Goal: Task Accomplishment & Management: Manage account settings

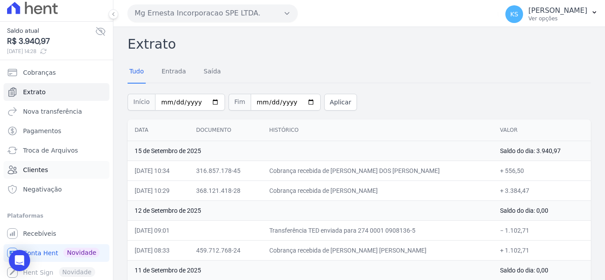
scroll to position [7, 0]
click at [32, 232] on span "Recebíveis" at bounding box center [39, 232] width 33 height 9
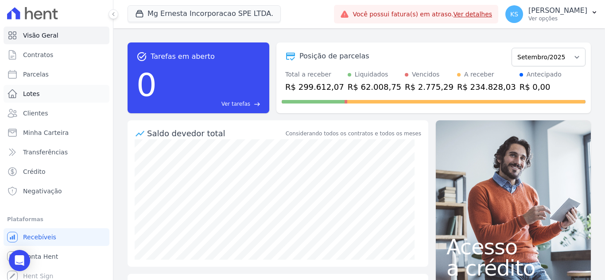
click at [33, 97] on span "Lotes" at bounding box center [31, 93] width 17 height 9
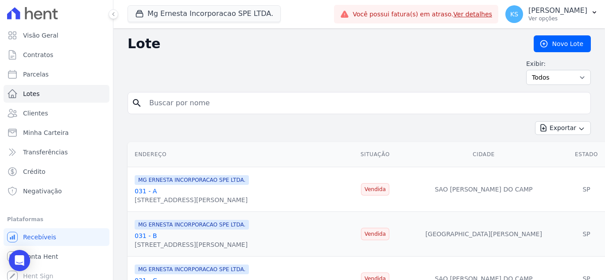
click at [199, 97] on input "search" at bounding box center [365, 103] width 443 height 18
type input "104 b"
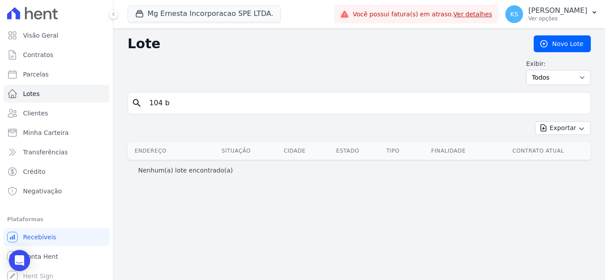
click at [206, 101] on input "104 b" at bounding box center [365, 103] width 443 height 18
type input "104B"
drag, startPoint x: 175, startPoint y: 105, endPoint x: 136, endPoint y: 102, distance: 39.5
click at [132, 104] on div "search 104B" at bounding box center [359, 103] width 463 height 22
type input "104"
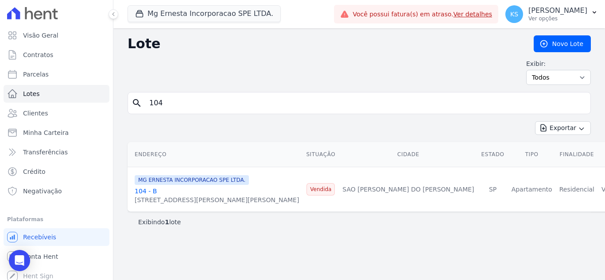
click at [144, 188] on link "104 - B" at bounding box center [146, 191] width 22 height 7
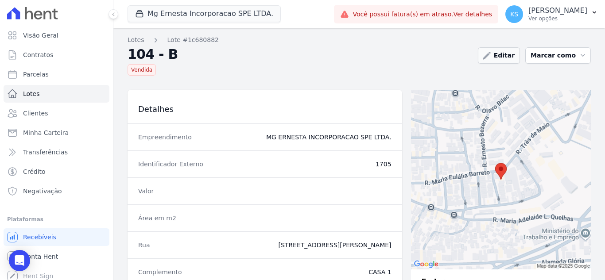
click at [509, 54] on link "Editar" at bounding box center [499, 55] width 42 height 16
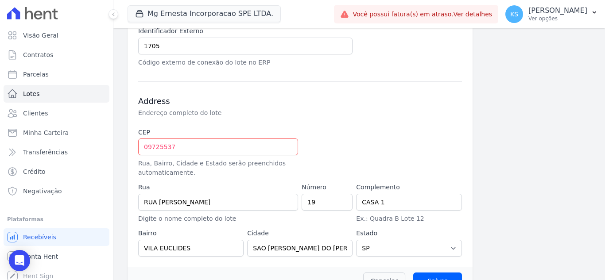
scroll to position [355, 0]
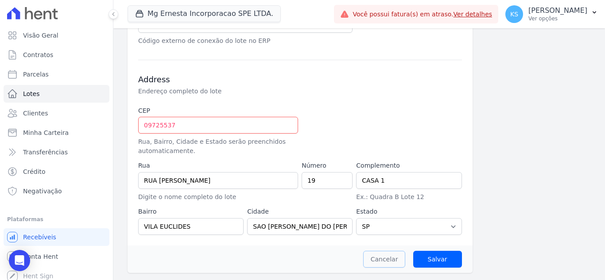
click at [385, 261] on link "Cancelar" at bounding box center [384, 259] width 43 height 17
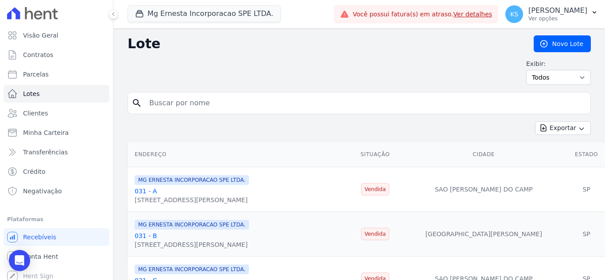
click at [171, 106] on input "search" at bounding box center [365, 103] width 443 height 18
type input "104"
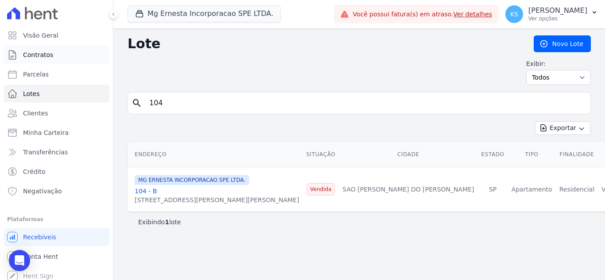
click at [32, 58] on span "Contratos" at bounding box center [38, 54] width 30 height 9
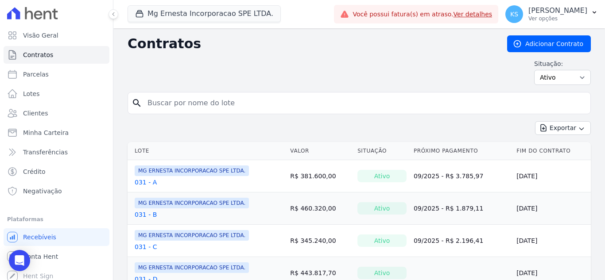
click at [168, 103] on input "search" at bounding box center [364, 103] width 445 height 18
type input "104"
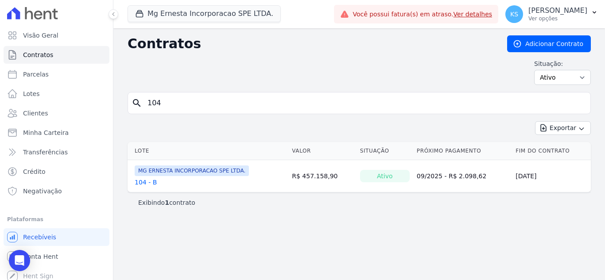
click at [139, 182] on link "104 - B" at bounding box center [146, 182] width 22 height 9
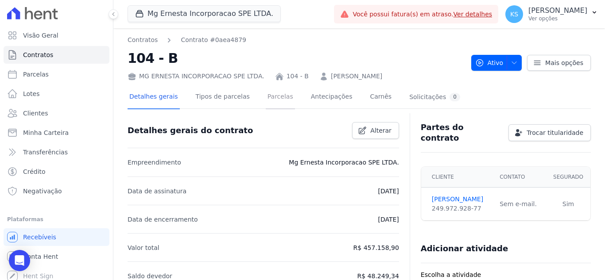
click at [266, 100] on link "Parcelas" at bounding box center [280, 97] width 29 height 23
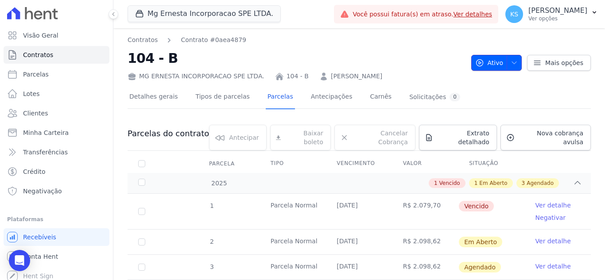
click at [513, 66] on icon "button" at bounding box center [514, 62] width 7 height 7
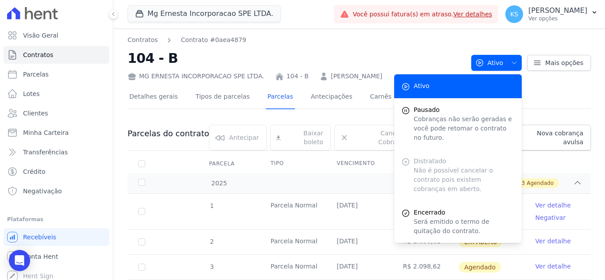
click at [548, 89] on div "Detalhes gerais Tipos de parcelas Parcelas Antecipações Carnês Solicitações 0" at bounding box center [359, 97] width 463 height 22
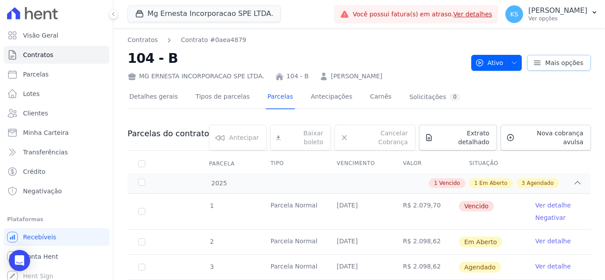
click at [553, 62] on span "Mais opções" at bounding box center [564, 62] width 38 height 9
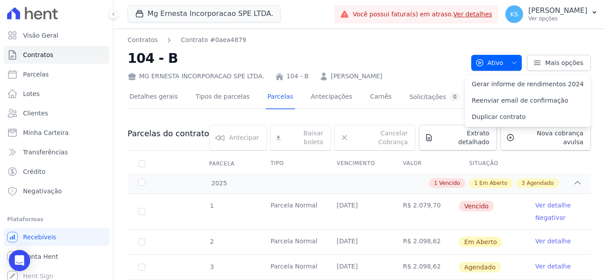
click at [432, 62] on h2 "104 - B" at bounding box center [296, 58] width 337 height 20
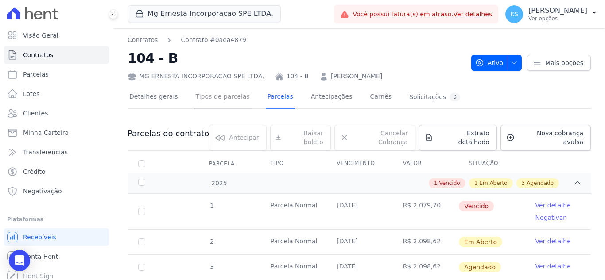
click at [212, 100] on link "Tipos de parcelas" at bounding box center [223, 97] width 58 height 23
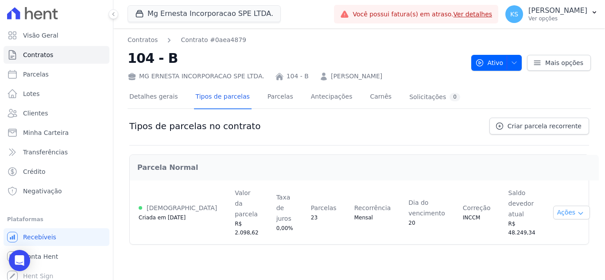
click at [562, 206] on button "Ações" at bounding box center [571, 213] width 37 height 14
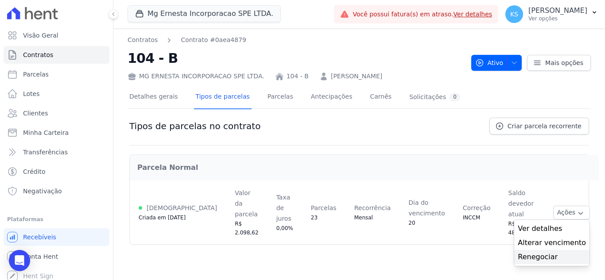
click at [536, 252] on link "Renegociar" at bounding box center [552, 257] width 68 height 11
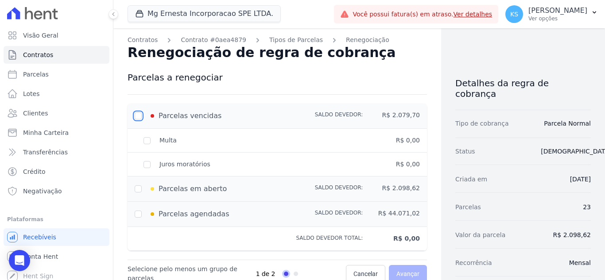
click at [135, 115] on input "checkbox" at bounding box center [138, 116] width 7 height 7
checkbox input "true"
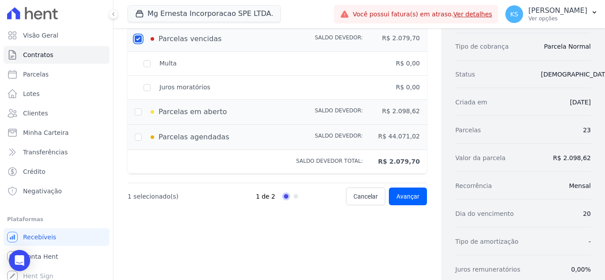
scroll to position [89, 0]
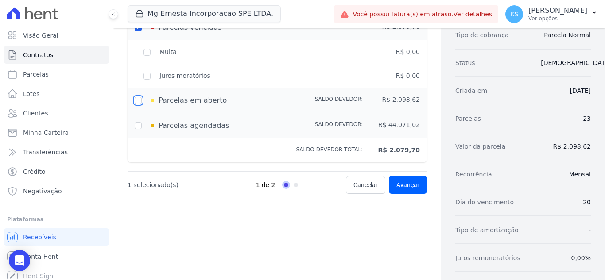
click at [139, 101] on input "checkbox" at bounding box center [138, 100] width 7 height 7
checkbox input "true"
click at [140, 125] on input "checkbox" at bounding box center [138, 125] width 7 height 7
checkbox input "true"
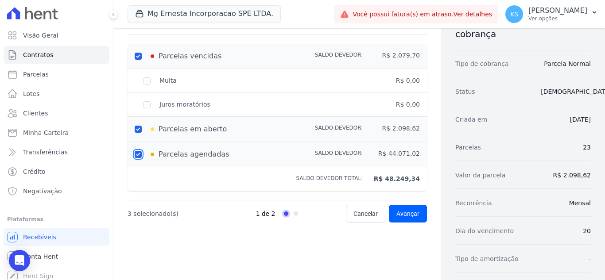
scroll to position [44, 0]
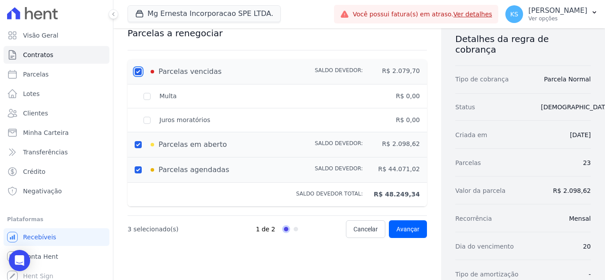
click at [137, 73] on input "checkbox" at bounding box center [138, 71] width 7 height 7
click at [140, 70] on input "checkbox" at bounding box center [138, 71] width 7 height 7
click at [144, 96] on div "Multa" at bounding box center [220, 96] width 171 height 9
click at [148, 99] on div "Multa" at bounding box center [220, 96] width 171 height 9
click at [150, 95] on div "Multa" at bounding box center [220, 96] width 171 height 9
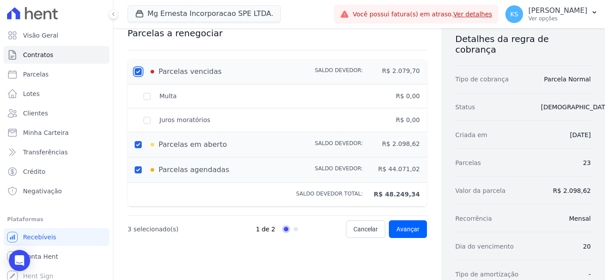
click at [136, 73] on input "checkbox" at bounding box center [138, 71] width 7 height 7
checkbox input "true"
click at [137, 144] on input "checkbox" at bounding box center [138, 144] width 7 height 7
checkbox input "true"
drag, startPoint x: 140, startPoint y: 169, endPoint x: 136, endPoint y: 164, distance: 6.4
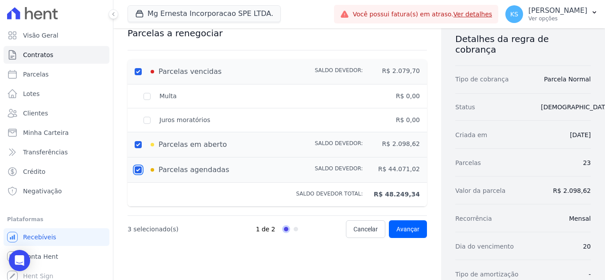
click at [139, 169] on input "checkbox" at bounding box center [138, 170] width 7 height 7
checkbox input "false"
click at [138, 145] on input "checkbox" at bounding box center [138, 144] width 7 height 7
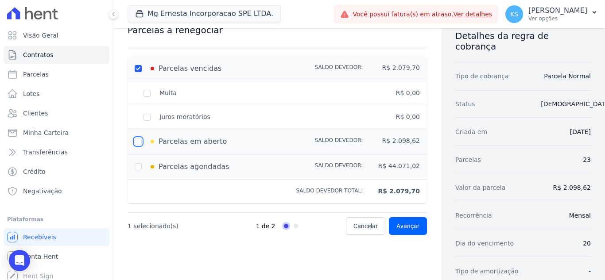
scroll to position [0, 0]
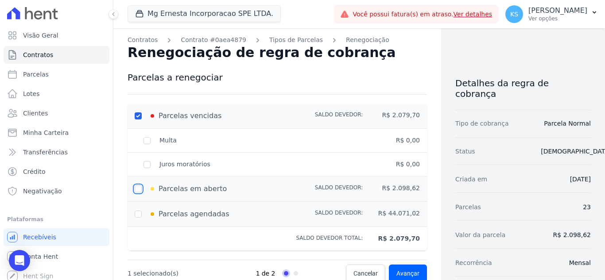
click at [138, 188] on input "checkbox" at bounding box center [138, 189] width 7 height 7
checkbox input "true"
drag, startPoint x: 136, startPoint y: 212, endPoint x: 161, endPoint y: 208, distance: 25.1
click at [136, 212] on input "checkbox" at bounding box center [138, 214] width 7 height 7
checkbox input "true"
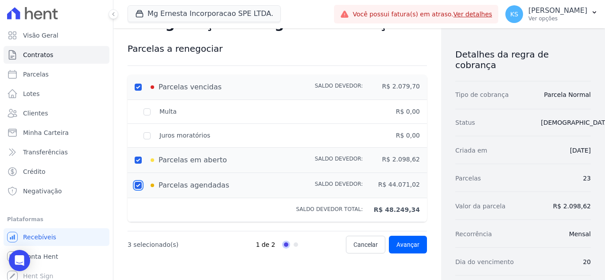
scroll to position [44, 0]
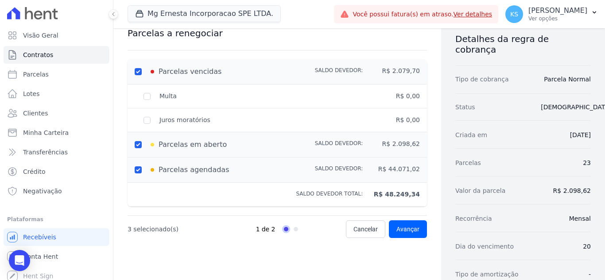
click at [143, 97] on div "Multa" at bounding box center [220, 96] width 171 height 9
click at [148, 119] on div "Juros moratórios" at bounding box center [220, 120] width 171 height 9
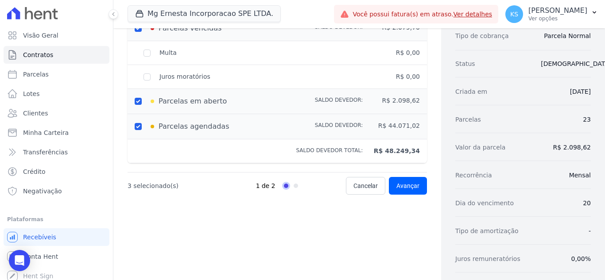
scroll to position [89, 0]
click at [405, 186] on span "Avançar" at bounding box center [407, 185] width 23 height 9
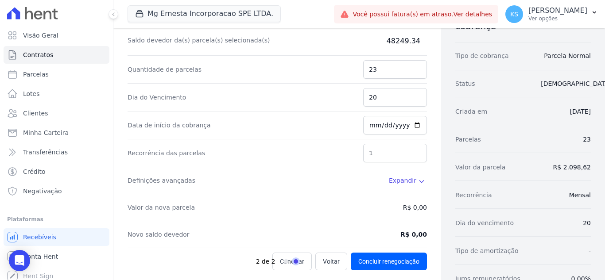
scroll to position [177, 0]
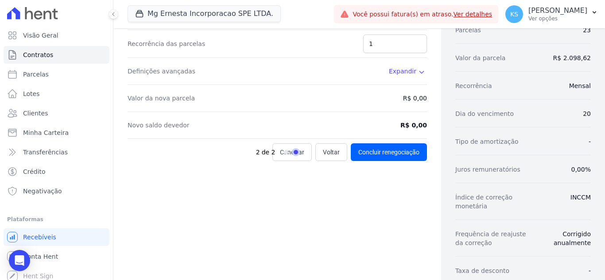
drag, startPoint x: 325, startPoint y: 154, endPoint x: 327, endPoint y: 183, distance: 28.8
click at [326, 154] on div "2 de 2" at bounding box center [298, 153] width 85 height 18
drag, startPoint x: 325, startPoint y: 151, endPoint x: 307, endPoint y: 177, distance: 31.9
click at [325, 151] on div "2 de 2" at bounding box center [298, 153] width 85 height 18
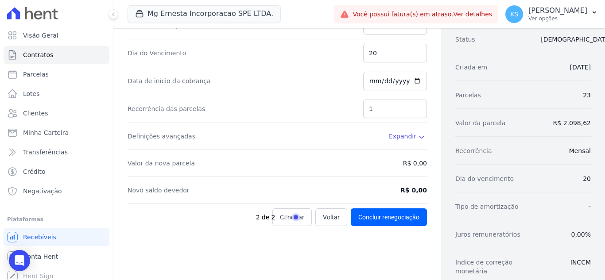
scroll to position [0, 0]
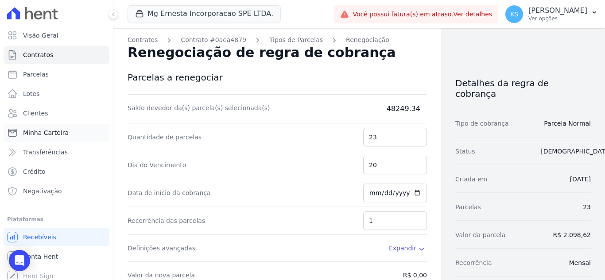
click at [39, 132] on span "Minha Carteira" at bounding box center [46, 132] width 46 height 9
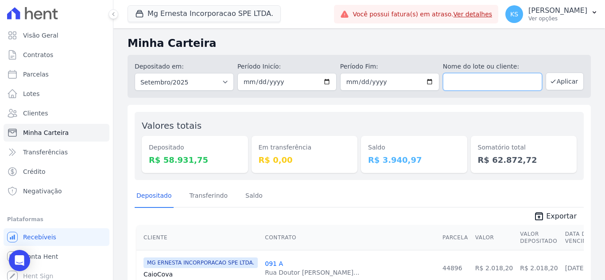
click at [455, 83] on input "text" at bounding box center [492, 82] width 99 height 18
type input "104"
click at [552, 87] on button "Aplicar" at bounding box center [565, 82] width 38 height 18
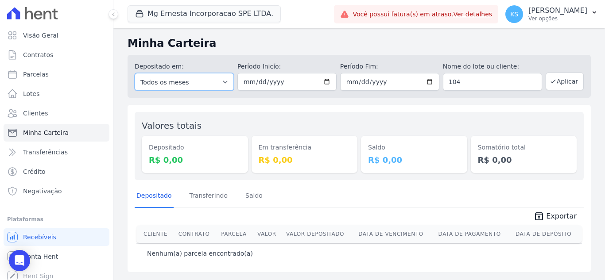
click at [206, 79] on select "Todos os meses Julho/2025 Agosto/2025 Setembro/2025 Outubro/2025 Novembro/2025 …" at bounding box center [184, 82] width 99 height 18
drag, startPoint x: 291, startPoint y: 49, endPoint x: 342, endPoint y: 57, distance: 51.1
click at [291, 50] on h2 "Minha Carteira" at bounding box center [359, 43] width 463 height 16
click at [495, 82] on input "104" at bounding box center [492, 82] width 99 height 18
click at [559, 80] on button "Aplicar" at bounding box center [565, 82] width 38 height 18
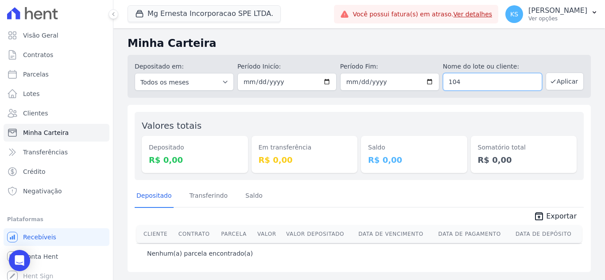
click at [470, 84] on input "104" at bounding box center [492, 82] width 99 height 18
type input "104 B"
click at [567, 85] on button "Aplicar" at bounding box center [565, 82] width 38 height 18
drag, startPoint x: 464, startPoint y: 81, endPoint x: 386, endPoint y: 84, distance: 78.4
click at [386, 84] on div "Depositado em: Todos os meses Julho/2025 Agosto/2025 Setembro/2025 Outubro/2025…" at bounding box center [359, 76] width 463 height 43
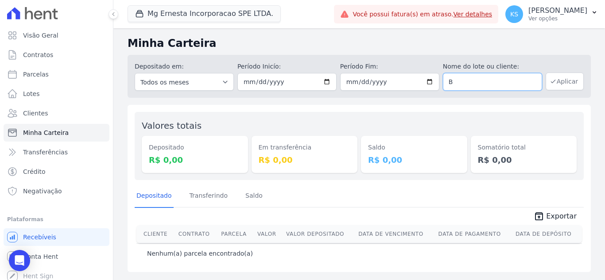
type input "B"
click at [562, 85] on button "Aplicar" at bounding box center [565, 82] width 38 height 18
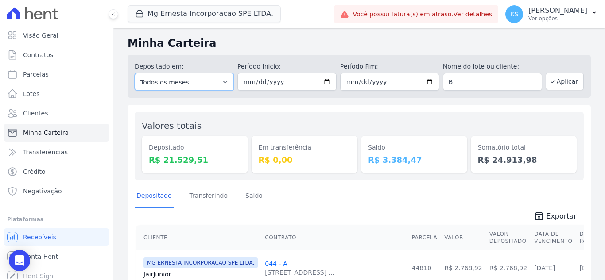
click at [219, 83] on select "Todos os meses Julho/2025 Agosto/2025 Setembro/2025 Outubro/2025 Novembro/2025 …" at bounding box center [184, 82] width 99 height 18
click at [280, 97] on div "Depositado em: Todos os meses Julho/2025 Agosto/2025 Setembro/2025 Outubro/2025…" at bounding box center [359, 76] width 463 height 43
click at [322, 84] on input "[DATE]" at bounding box center [286, 82] width 99 height 18
type input "[DATE]"
drag, startPoint x: 551, startPoint y: 85, endPoint x: 540, endPoint y: 93, distance: 13.3
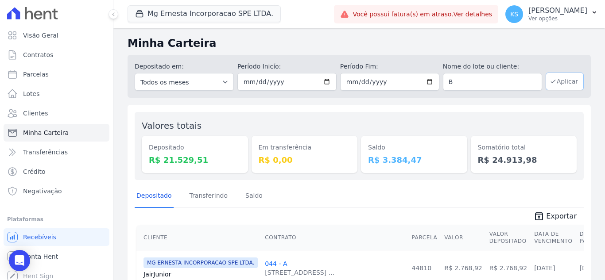
click at [550, 85] on button "Aplicar" at bounding box center [565, 82] width 38 height 18
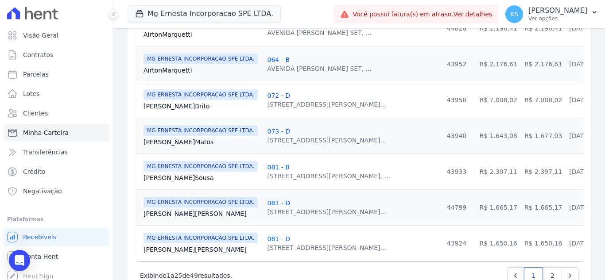
scroll to position [921, 0]
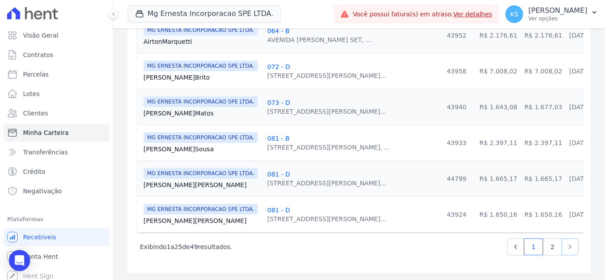
click at [566, 248] on icon "Next" at bounding box center [570, 247] width 9 height 9
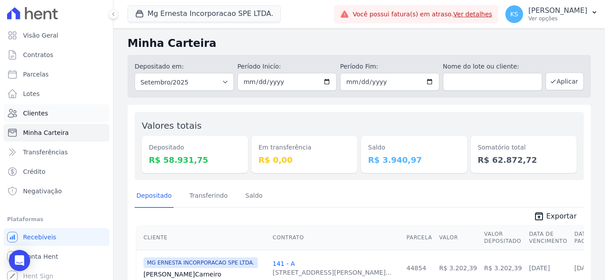
click at [31, 118] on link "Clientes" at bounding box center [57, 114] width 106 height 18
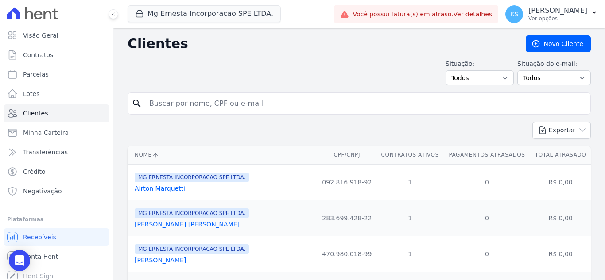
click at [172, 101] on input "search" at bounding box center [365, 104] width 443 height 18
type input "104"
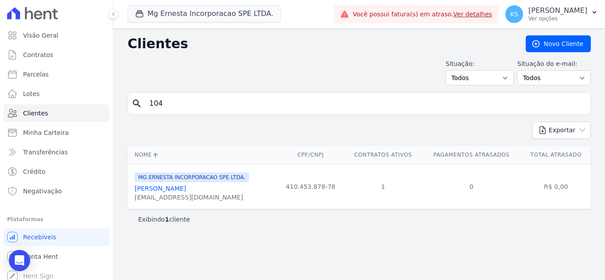
click at [170, 186] on link "[PERSON_NAME]" at bounding box center [160, 188] width 51 height 7
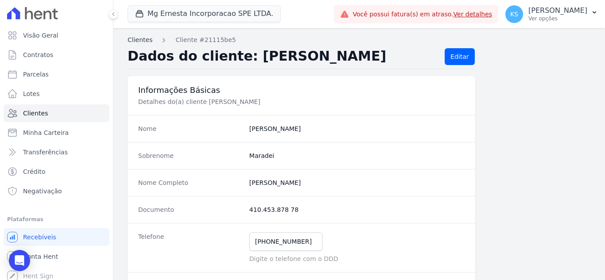
click at [137, 39] on link "Clientes" at bounding box center [140, 39] width 25 height 9
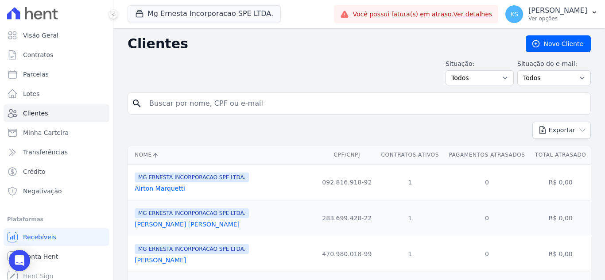
click at [110, 106] on div "Visão Geral Contratos Parcelas Lotes Clientes Minha Carteira Transferências Cré…" at bounding box center [302, 140] width 605 height 280
type input "PAULO APARECIDO"
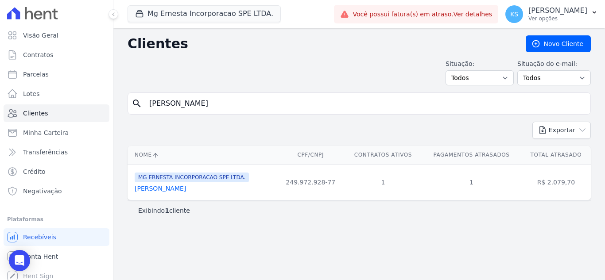
click at [155, 186] on link "Paulo Aparecido De Souza" at bounding box center [160, 188] width 51 height 7
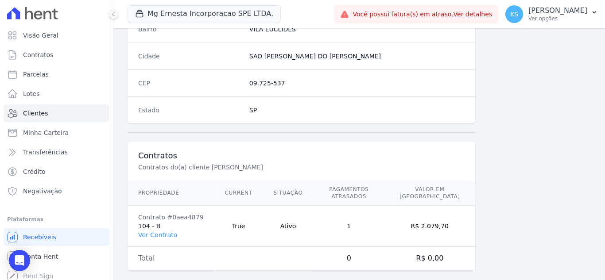
scroll to position [548, 0]
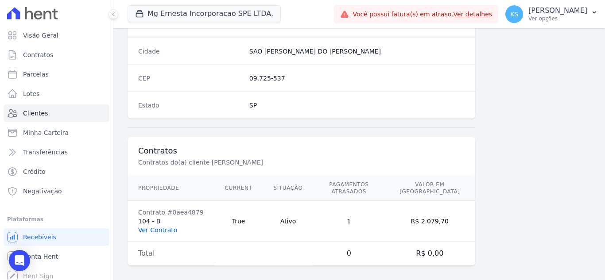
click at [155, 227] on link "Ver Contrato" at bounding box center [157, 230] width 39 height 7
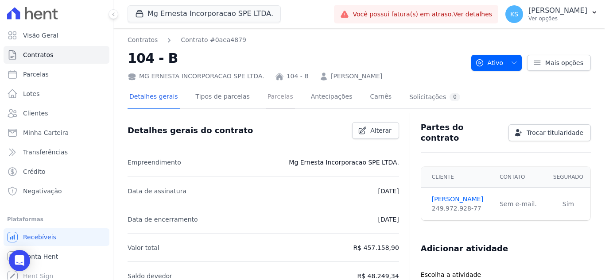
click at [270, 98] on link "Parcelas" at bounding box center [280, 97] width 29 height 23
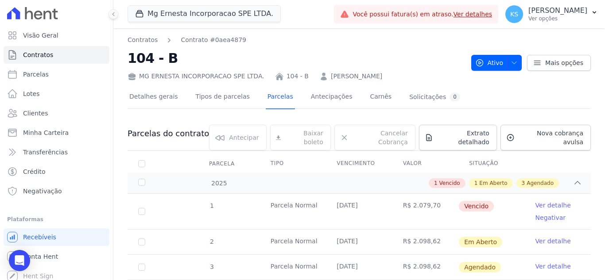
scroll to position [111, 0]
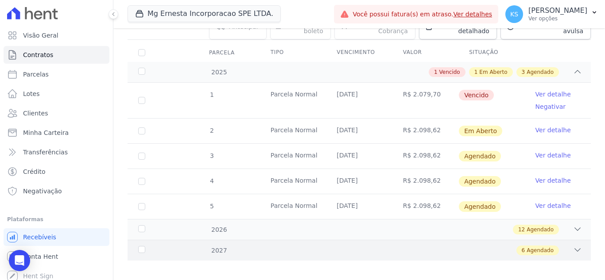
click at [217, 246] on div "6 Agendado" at bounding box center [382, 251] width 400 height 10
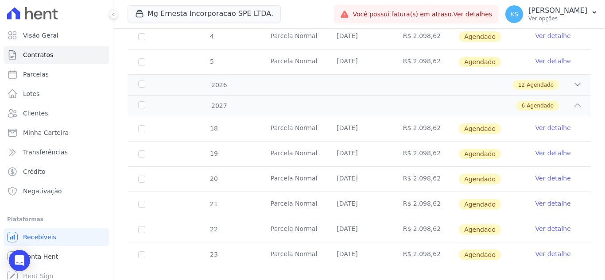
scroll to position [263, 0]
